Goal: Information Seeking & Learning: Learn about a topic

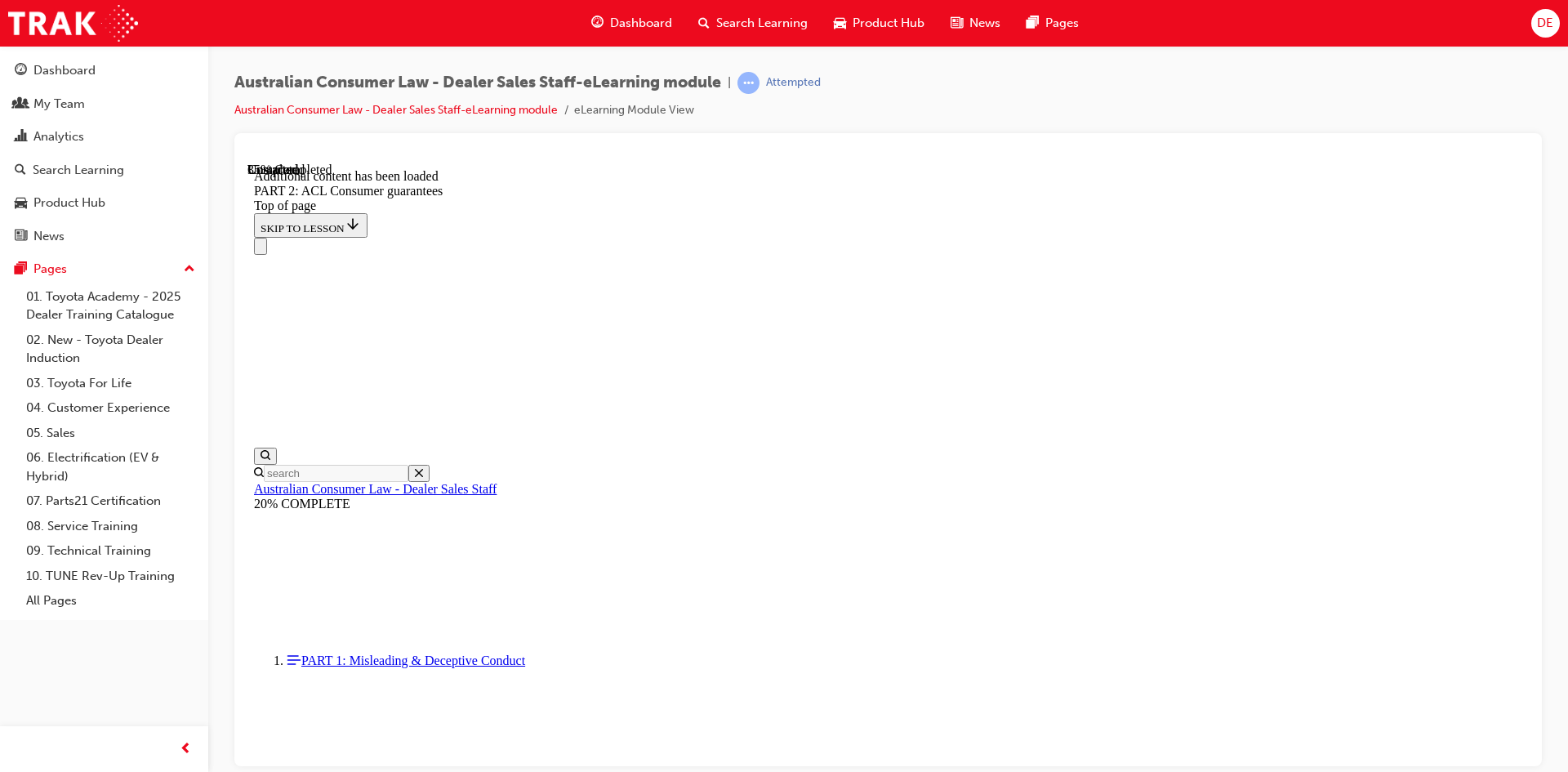
scroll to position [7004, 0]
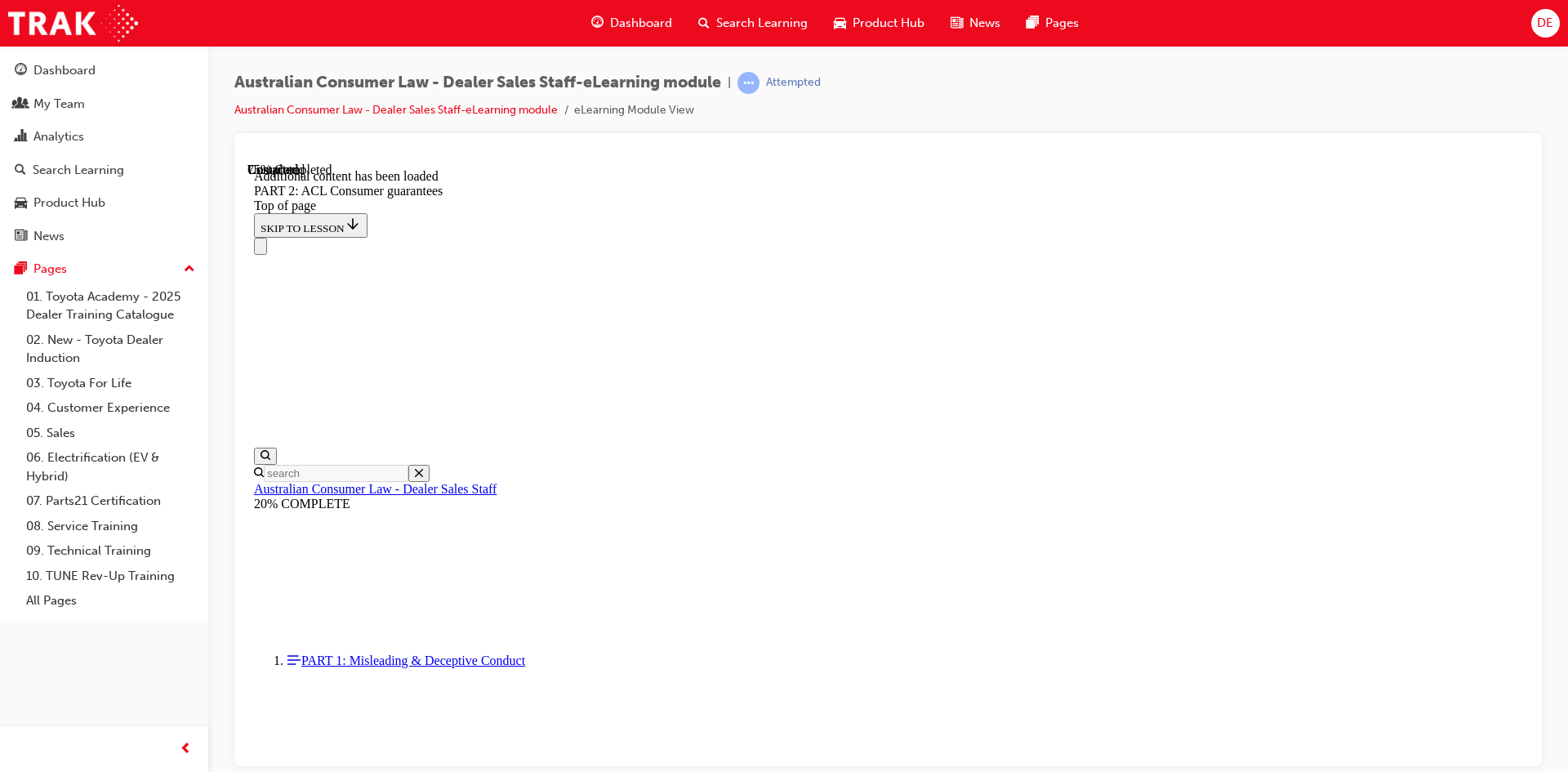
drag, startPoint x: 744, startPoint y: 628, endPoint x: 820, endPoint y: 602, distance: 80.3
drag, startPoint x: 1137, startPoint y: 519, endPoint x: 1142, endPoint y: 526, distance: 8.6
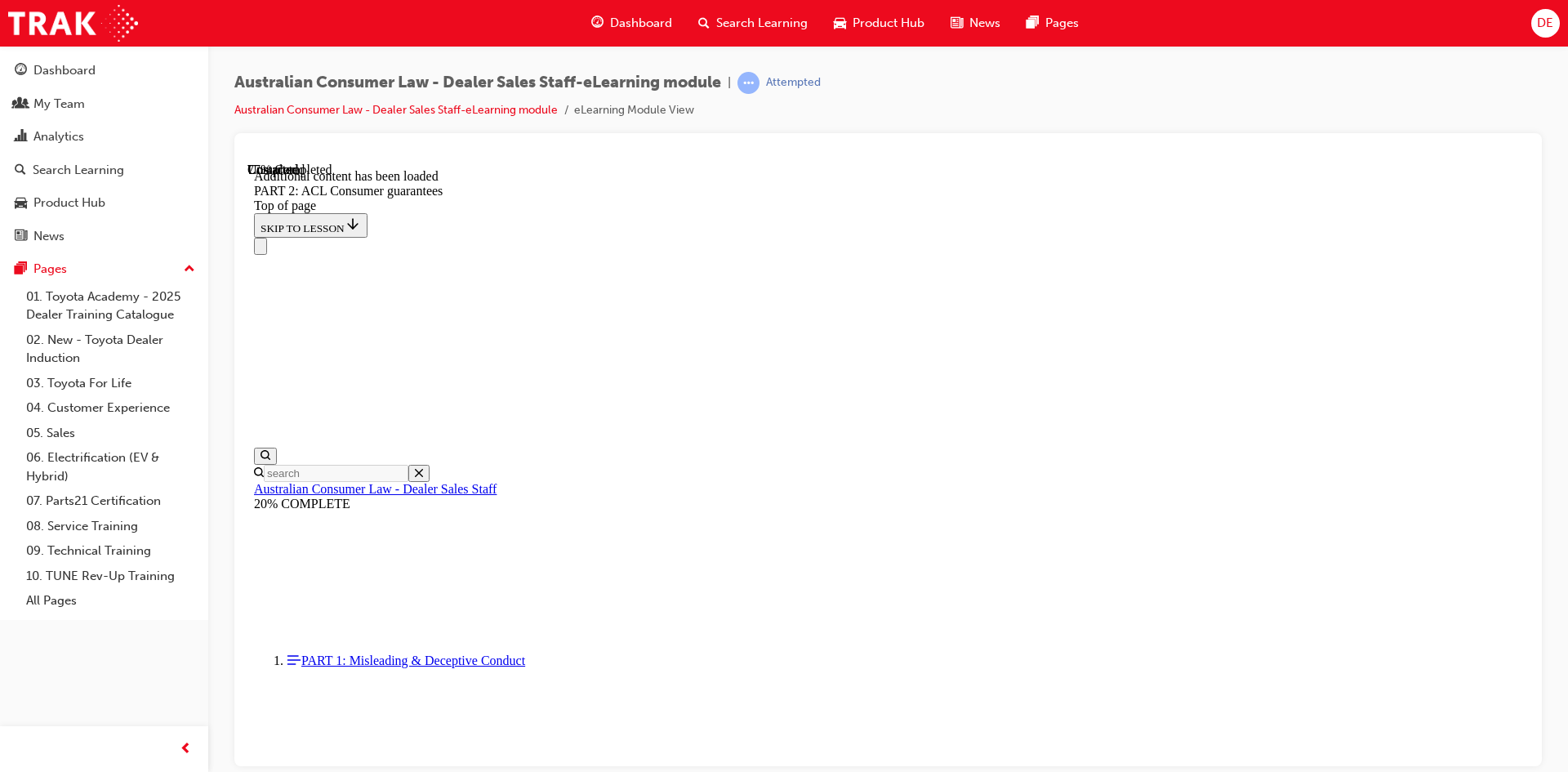
click at [1568, 526] on div "Australian Consumer Law - Dealer Sales Staff-eLearning module | Attempted Austr…" at bounding box center [889, 388] width 1361 height 685
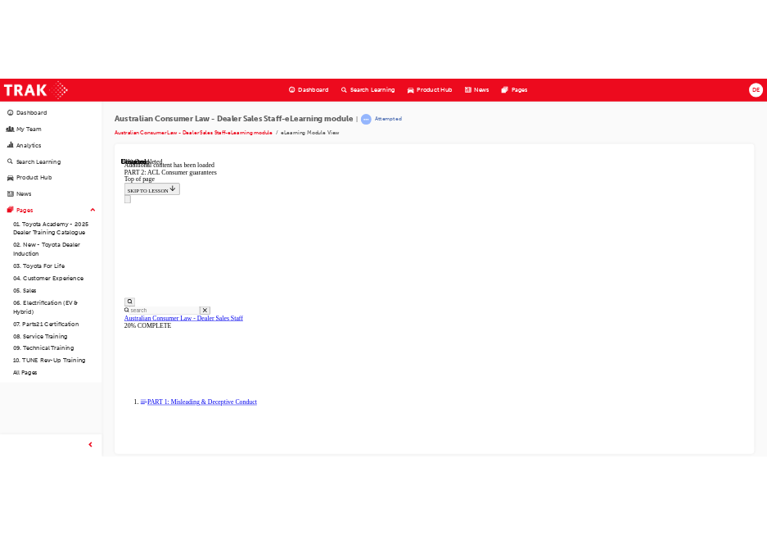
scroll to position [16104, 0]
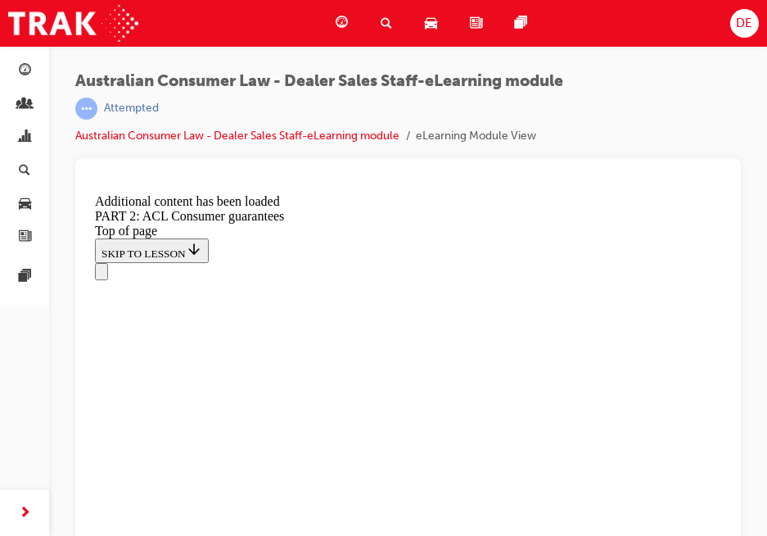
scroll to position [16145, 0]
